Goal: Task Accomplishment & Management: Manage account settings

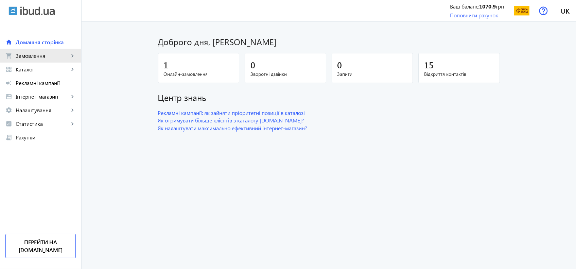
click at [34, 59] on span "Замовлення" at bounding box center [42, 55] width 53 height 7
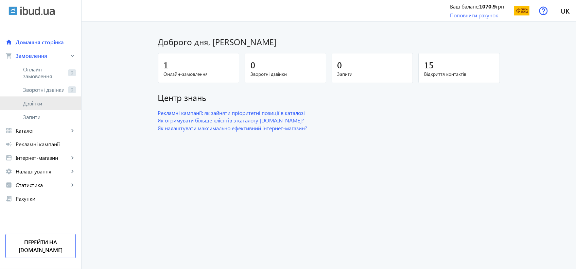
click at [24, 101] on span "Дзвінки" at bounding box center [49, 103] width 53 height 7
